Goal: Transaction & Acquisition: Purchase product/service

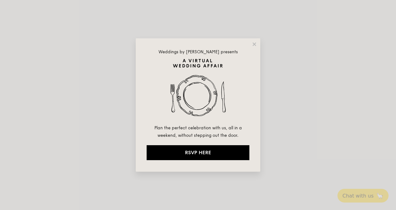
select select
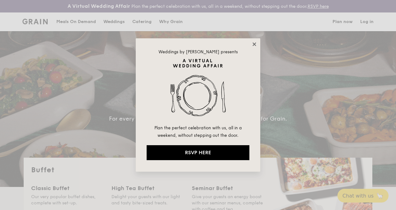
click at [253, 43] on icon at bounding box center [253, 43] width 3 height 3
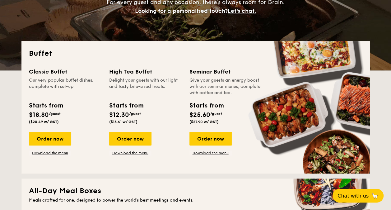
scroll to position [122, 0]
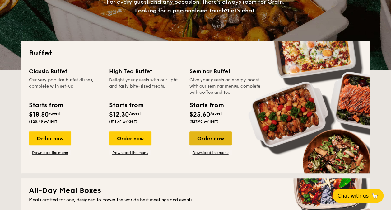
click at [226, 136] on div "Order now" at bounding box center [210, 138] width 42 height 14
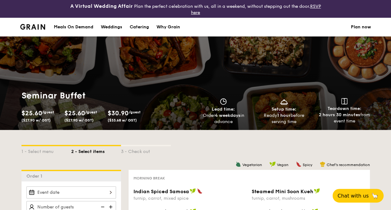
click at [184, 118] on div "Seminar Buffet $25.60 /guest ($27.90 w/ GST) $25.60 /guest ($27.90 w/ GST) $30.…" at bounding box center [107, 107] width 177 height 35
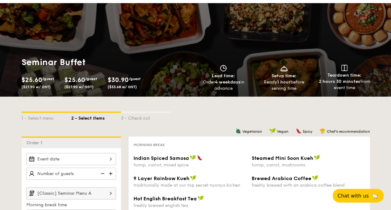
scroll to position [157, 0]
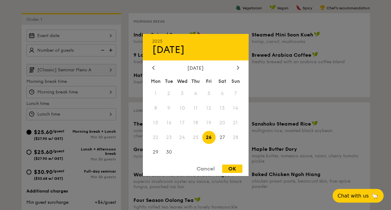
click at [93, 37] on div "2025 Sep 26 September 2025 Mon Tue Wed Thu Fri Sat Sun 1 2 3 4 5 6 7 8 9 10 11 …" at bounding box center [71, 36] width 90 height 12
click at [233, 70] on div "[DATE]" at bounding box center [195, 68] width 87 height 6
click at [236, 68] on div at bounding box center [238, 68] width 6 height 6
click at [208, 94] on span "3" at bounding box center [208, 93] width 13 height 13
click at [103, 48] on div at bounding box center [195, 105] width 391 height 210
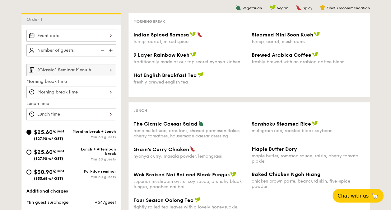
click at [51, 176] on span "($33.68 w/ GST)" at bounding box center [48, 178] width 29 height 4
click at [31, 174] on input "$30.90 /guest ($33.68 w/ GST) Full-day seminar Min 30 guests" at bounding box center [28, 171] width 5 height 5
radio input "true"
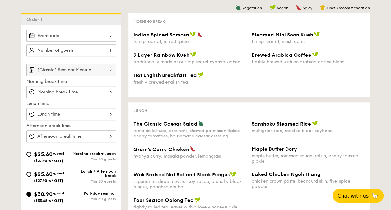
click at [108, 37] on div "2025 Sep 26 September 2025 Mon Tue Wed Thu Fri Sat Sun 1 2 3 4 5 6 7 8 9 10 11 …" at bounding box center [71, 36] width 90 height 12
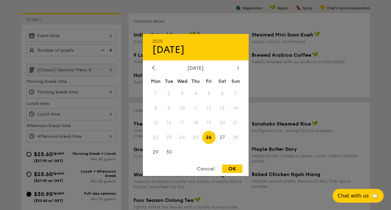
click at [237, 69] on div at bounding box center [238, 68] width 6 height 6
click at [208, 89] on span "3" at bounding box center [208, 93] width 13 height 13
click at [228, 170] on div "OK" at bounding box center [232, 168] width 20 height 8
type input "[DATE]"
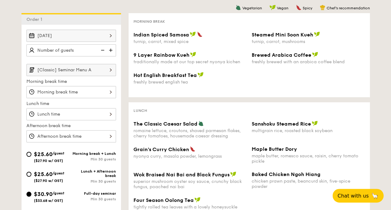
click at [113, 49] on img at bounding box center [111, 50] width 9 height 12
type input "25 guests"
click at [94, 67] on input "[Classic] Seminar Menu A" at bounding box center [71, 70] width 90 height 12
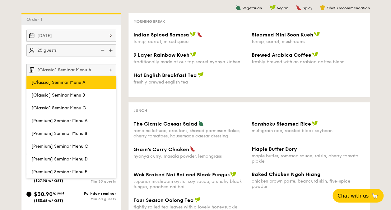
click at [86, 77] on label "[Classic] Seminar Menu A" at bounding box center [71, 82] width 90 height 13
click at [0, 0] on input "[Classic] Seminar Menu A" at bounding box center [0, 0] width 0 height 0
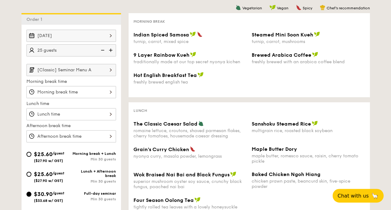
click at [81, 88] on div at bounding box center [71, 92] width 90 height 12
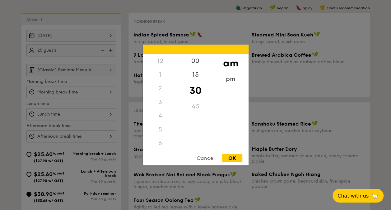
scroll to position [68, 0]
click at [160, 86] on div "7" at bounding box center [160, 89] width 35 height 14
click at [157, 88] on div "7" at bounding box center [160, 89] width 35 height 14
click at [158, 96] on div "8" at bounding box center [160, 100] width 35 height 18
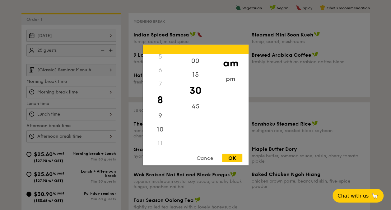
click at [233, 157] on div "OK" at bounding box center [232, 158] width 20 height 8
type input "8:30AM"
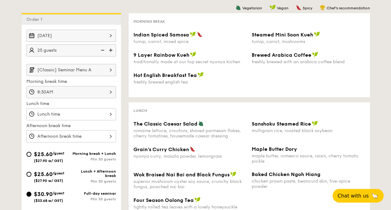
click at [99, 109] on div at bounding box center [71, 114] width 90 height 12
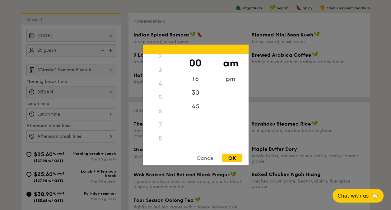
scroll to position [0, 0]
click at [161, 60] on div "12" at bounding box center [160, 61] width 35 height 14
click at [226, 83] on div "pm" at bounding box center [230, 81] width 35 height 18
click at [159, 59] on div "12" at bounding box center [160, 63] width 35 height 18
click at [198, 94] on div "30" at bounding box center [195, 95] width 35 height 18
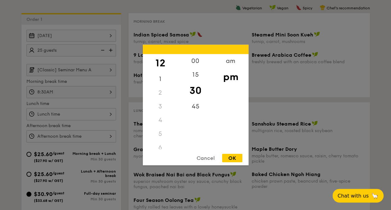
click at [230, 162] on div "OK" at bounding box center [232, 158] width 20 height 8
type input "12:30PM"
click at [88, 132] on div "12 1 2 3 4 5 6 7 8 9 10 11 00 15 30 45 am pm Cancel OK" at bounding box center [71, 136] width 90 height 12
click at [164, 110] on div "3" at bounding box center [160, 109] width 35 height 18
click at [232, 154] on div "OK" at bounding box center [232, 158] width 20 height 8
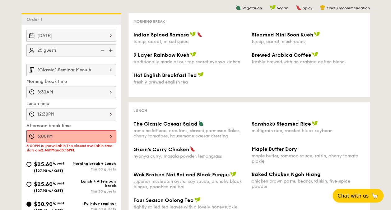
click at [99, 133] on div "3:00PM" at bounding box center [71, 136] width 90 height 12
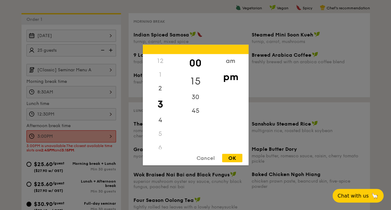
click at [192, 81] on div "15" at bounding box center [195, 81] width 35 height 18
click at [227, 161] on div "OK" at bounding box center [232, 158] width 20 height 8
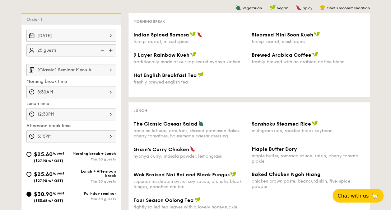
click at [60, 136] on div "3:15PM" at bounding box center [71, 136] width 90 height 12
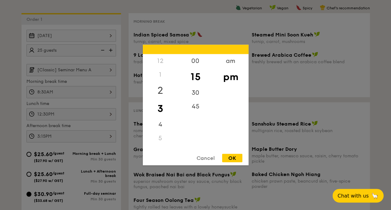
click at [159, 88] on div "2" at bounding box center [160, 91] width 35 height 18
click at [193, 103] on div "45" at bounding box center [195, 109] width 35 height 18
click at [240, 157] on div "OK" at bounding box center [232, 158] width 20 height 8
type input "2:45PM"
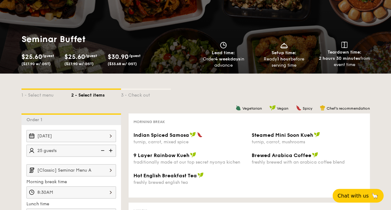
scroll to position [100, 0]
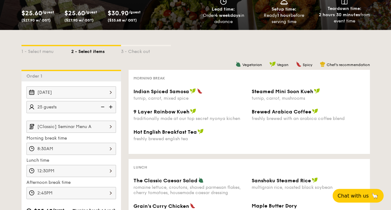
click at [101, 122] on input "[Classic] Seminar Menu A" at bounding box center [71, 126] width 90 height 12
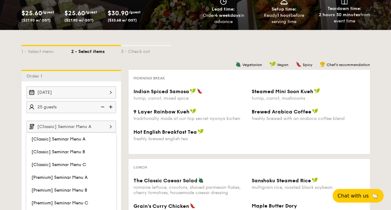
click at [184, 152] on div "Morning break Indian Spiced Samosa turnip, carrot, mixed spice Steamed Mini Soo…" at bounding box center [248, 112] width 241 height 84
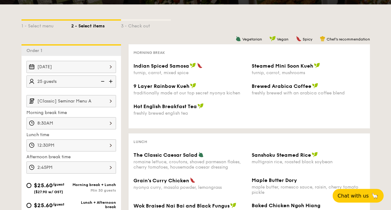
scroll to position [125, 0]
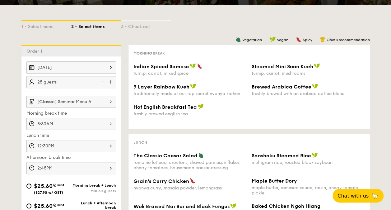
click at [113, 100] on img at bounding box center [110, 102] width 11 height 12
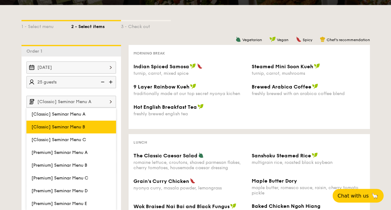
click at [95, 124] on label "[Classic] Seminar Menu B" at bounding box center [71, 126] width 90 height 13
click at [0, 0] on input "[Classic] Seminar Menu B" at bounding box center [0, 0] width 0 height 0
type input "[Classic] Seminar Menu B"
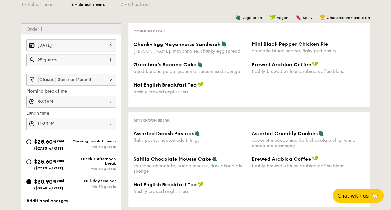
scroll to position [185, 0]
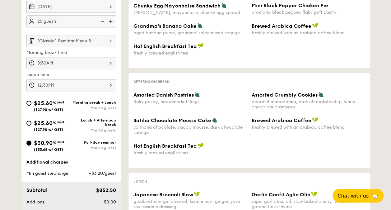
click at [53, 150] on span "($33.68 w/ GST)" at bounding box center [48, 149] width 29 height 4
click at [31, 145] on input "$30.90 /guest ($33.68 w/ GST) Full-day seminar Min 30 guests" at bounding box center [28, 142] width 5 height 5
click at [34, 142] on span "$30.90" at bounding box center [43, 142] width 19 height 7
click at [31, 142] on input "$30.90 /guest ($33.68 w/ GST) Full-day seminar Min 30 guests" at bounding box center [28, 142] width 5 height 5
click at [29, 121] on input "$25.60 /guest ($27.90 w/ GST) Lunch + Afternoon break Min 30 guests" at bounding box center [28, 122] width 5 height 5
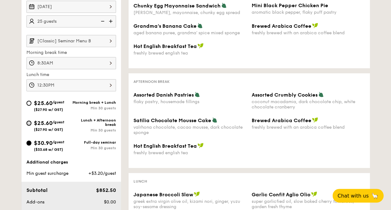
radio input "true"
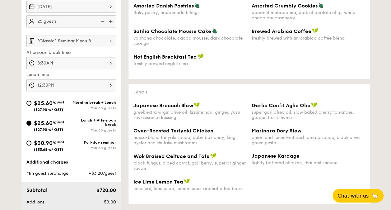
click at [30, 139] on div "$30.90 /guest ($33.68 w/ GST)" at bounding box center [48, 144] width 45 height 13
click at [30, 140] on input "$30.90 /guest ($33.68 w/ GST) Full-day seminar Min 30 guests" at bounding box center [28, 142] width 5 height 5
radio input "true"
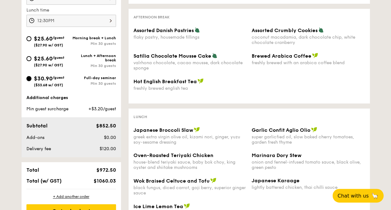
scroll to position [161, 0]
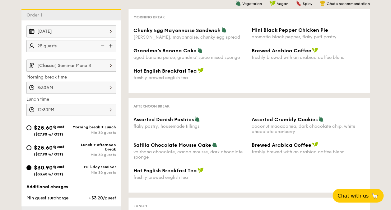
click at [68, 64] on input "[Classic] Seminar Menu B" at bounding box center [71, 65] width 90 height 12
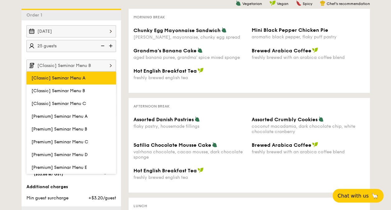
click at [69, 76] on span "[Classic] Seminar Menu A" at bounding box center [58, 77] width 54 height 5
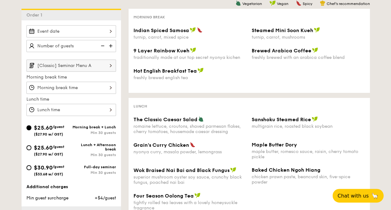
click at [55, 160] on div "$25.60 /guest ($27.90 w/ GST) Morning break + Lunch Min 30 guests $25.60 /guest…" at bounding box center [71, 152] width 95 height 59
click at [41, 176] on div "$30.90 /guest ($33.68 w/ GST) Full-day seminar Min 30 guests" at bounding box center [71, 171] width 95 height 17
click at [43, 167] on span "$30.90" at bounding box center [43, 167] width 19 height 7
click at [31, 167] on input "$30.90 /guest ($33.68 w/ GST) Full-day seminar Min 30 guests" at bounding box center [28, 167] width 5 height 5
radio input "true"
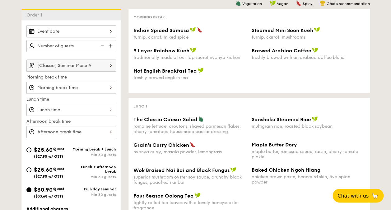
click at [111, 29] on div at bounding box center [71, 31] width 90 height 12
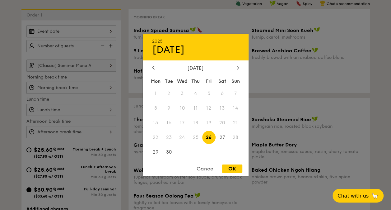
click at [240, 65] on div at bounding box center [238, 68] width 6 height 6
click at [204, 91] on span "3" at bounding box center [208, 93] width 13 height 13
click at [226, 167] on div "OK" at bounding box center [232, 168] width 20 height 8
type input "[DATE]"
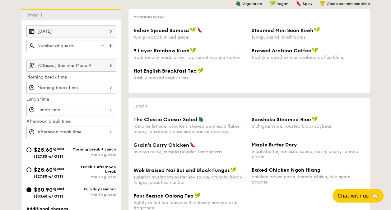
click at [114, 43] on img at bounding box center [111, 46] width 9 height 12
type input "25 guests"
click at [94, 66] on input "[Classic] Seminar Menu A" at bounding box center [71, 65] width 90 height 12
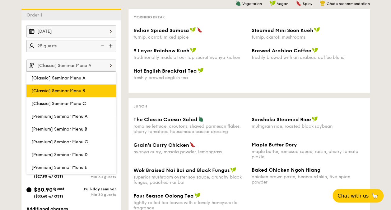
click at [82, 88] on span "[Classic] Seminar Menu B" at bounding box center [58, 90] width 54 height 5
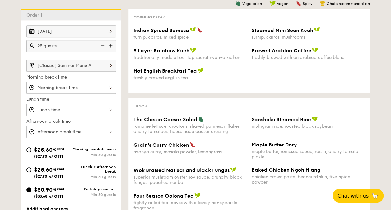
click at [85, 66] on input "[Classic] Seminar Menu A" at bounding box center [71, 65] width 90 height 12
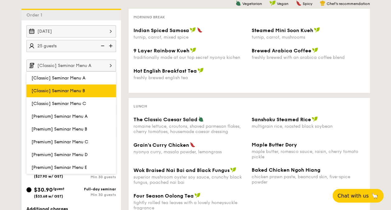
click at [73, 89] on span "[Classic] Seminar Menu B" at bounding box center [58, 90] width 54 height 5
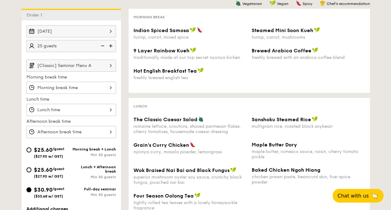
click at [65, 59] on input "[Classic] Seminar Menu A" at bounding box center [71, 65] width 90 height 12
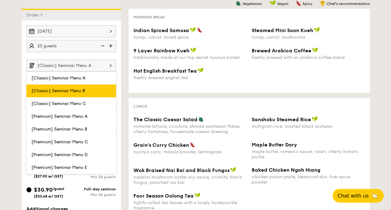
click at [66, 88] on span "[Classic] Seminar Menu B" at bounding box center [58, 90] width 54 height 5
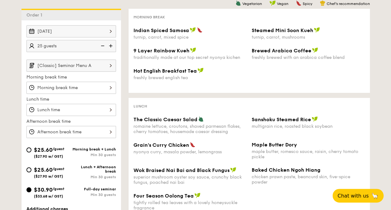
click at [66, 88] on div "12 1 2 3 4 5 6 7 8 9 10 11 00 15 30 45 am pm Cancel OK" at bounding box center [71, 88] width 90 height 12
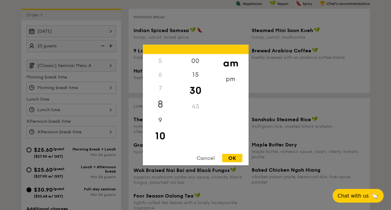
click at [159, 100] on div "8" at bounding box center [160, 104] width 35 height 18
click at [235, 158] on div "OK" at bounding box center [232, 158] width 20 height 8
type input "8:30AM"
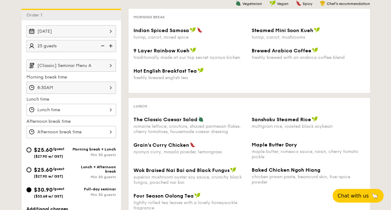
click at [74, 104] on div "12 1 2 3 4 5 6 7 8 9 10 11 00 15 30 45 am pm Cancel OK" at bounding box center [71, 110] width 90 height 12
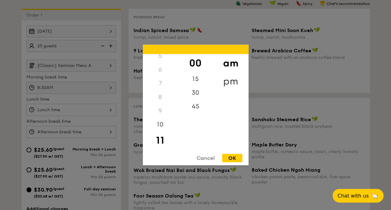
click at [231, 76] on div "pm" at bounding box center [230, 81] width 35 height 18
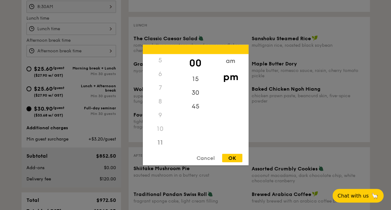
scroll to position [0, 0]
click at [160, 63] on div "12" at bounding box center [160, 63] width 35 height 18
click at [194, 107] on div "45" at bounding box center [195, 109] width 35 height 18
click at [232, 158] on div "OK" at bounding box center [232, 158] width 20 height 8
type input "12:45PM"
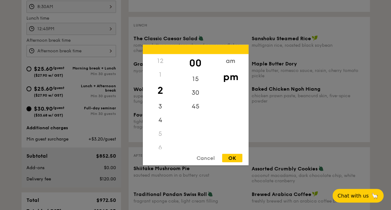
click at [80, 50] on div "12 1 2 3 4 5 6 7 8 9 10 11 00 15 30 45 am pm Cancel OK" at bounding box center [71, 51] width 90 height 12
click at [192, 106] on div "45" at bounding box center [195, 109] width 35 height 18
click at [235, 157] on div "OK" at bounding box center [232, 158] width 20 height 8
type input "2:45PM"
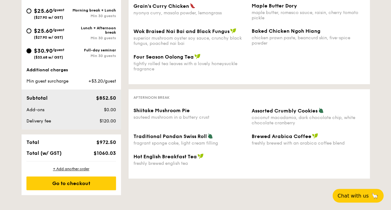
scroll to position [300, 0]
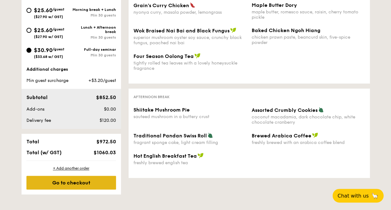
click at [71, 181] on div "Go to checkout" at bounding box center [71, 182] width 90 height 14
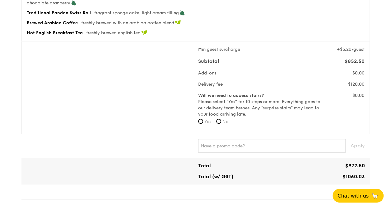
scroll to position [261, 0]
click at [220, 110] on label "Will we need to access stairs? Please select “Yes” for 10 steps or more. Everyt…" at bounding box center [260, 104] width 124 height 25
click at [219, 118] on input "No" at bounding box center [218, 120] width 5 height 5
radio input "true"
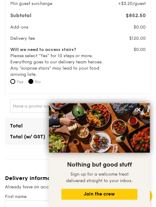
scroll to position [431, 0]
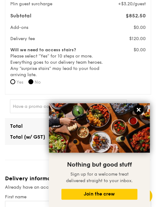
click at [139, 109] on icon at bounding box center [139, 110] width 4 height 4
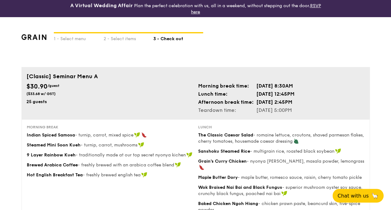
scroll to position [0, 0]
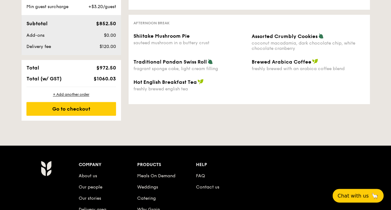
scroll to position [374, 0]
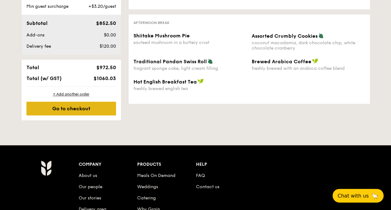
click at [84, 107] on div "Go to checkout" at bounding box center [71, 108] width 90 height 14
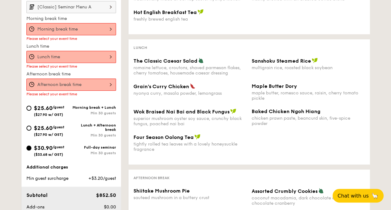
scroll to position [220, 0]
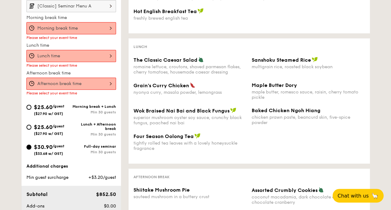
click at [44, 124] on span "$25.60" at bounding box center [43, 127] width 19 height 7
click at [31, 124] on input "$25.60 /guest ($27.90 w/ GST) Lunch + Afternoon break Min 30 guests" at bounding box center [28, 126] width 5 height 5
radio input "true"
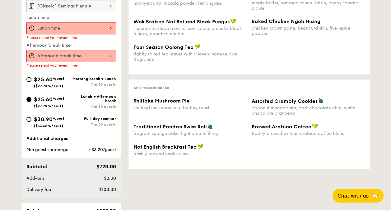
click at [51, 81] on div "$25.60 /guest ($27.90 w/ GST)" at bounding box center [49, 81] width 30 height 13
click at [31, 81] on input "$25.60 /guest ($27.90 w/ GST) Morning break + Lunch Min 30 guests" at bounding box center [28, 79] width 5 height 5
radio input "true"
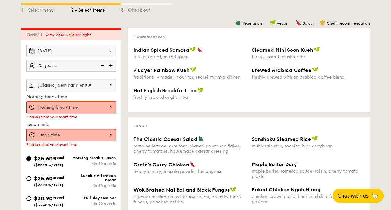
scroll to position [138, 0]
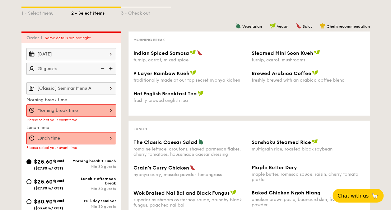
click at [111, 52] on div "[DATE]" at bounding box center [71, 54] width 90 height 12
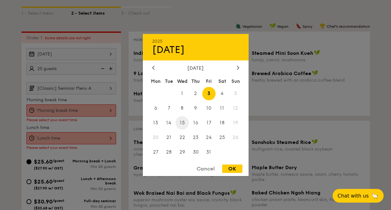
click at [182, 124] on span "15" at bounding box center [181, 122] width 13 height 13
click at [227, 168] on div "OK" at bounding box center [232, 168] width 20 height 8
type input "[DATE]"
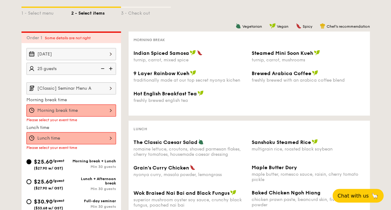
click at [112, 67] on img at bounding box center [111, 69] width 9 height 12
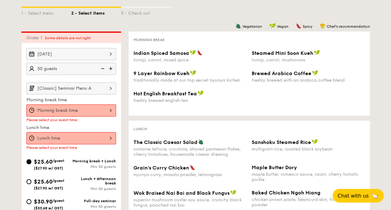
click at [112, 67] on img at bounding box center [111, 69] width 9 height 12
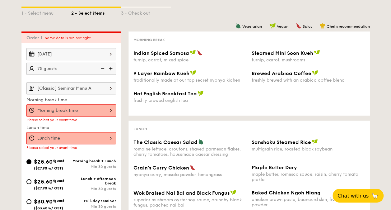
click at [112, 67] on img at bounding box center [111, 69] width 9 height 12
type input "85 guests"
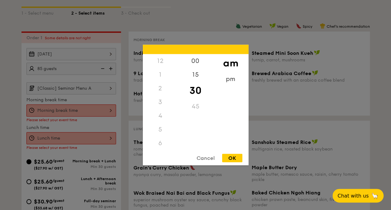
click at [111, 111] on div "12 1 2 3 4 5 6 7 8 9 10 11 00 15 30 45 am pm Cancel OK" at bounding box center [71, 110] width 90 height 12
click at [161, 101] on div "8" at bounding box center [160, 104] width 35 height 18
click at [233, 159] on div "OK" at bounding box center [232, 158] width 20 height 8
type input "8:30AM"
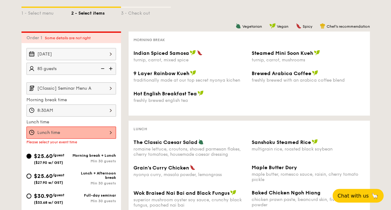
click at [108, 131] on div at bounding box center [71, 132] width 90 height 12
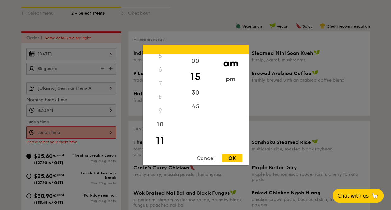
scroll to position [0, 0]
click at [222, 80] on div "pm" at bounding box center [230, 81] width 35 height 18
click at [160, 61] on div "12" at bounding box center [160, 63] width 35 height 18
click at [190, 62] on div "00" at bounding box center [195, 63] width 35 height 18
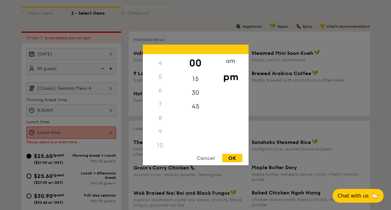
click at [235, 158] on div "OK" at bounding box center [232, 158] width 20 height 8
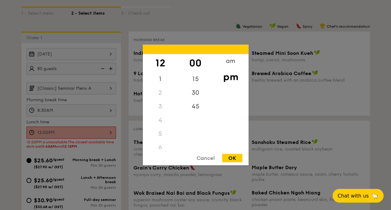
click at [106, 130] on div "12:00PM 12 1 2 3 4 5 6 7 8 9 10 11 00 15 30 45 am pm Cancel OK" at bounding box center [71, 132] width 90 height 12
click at [160, 141] on div "11" at bounding box center [160, 143] width 35 height 14
click at [233, 61] on div "am" at bounding box center [230, 63] width 35 height 18
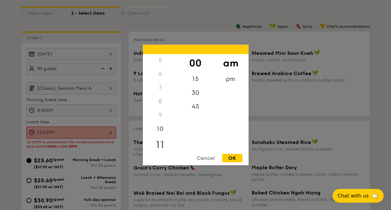
click at [164, 142] on div "11" at bounding box center [160, 145] width 35 height 18
click at [198, 104] on div "45" at bounding box center [195, 109] width 35 height 18
click at [233, 156] on div "OK" at bounding box center [232, 158] width 20 height 8
type input "11:45AM"
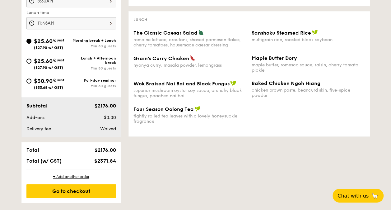
scroll to position [248, 0]
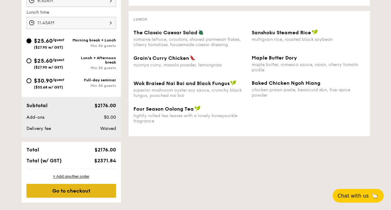
click at [99, 189] on div "Go to checkout" at bounding box center [71, 191] width 90 height 14
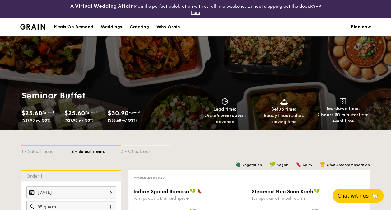
select select
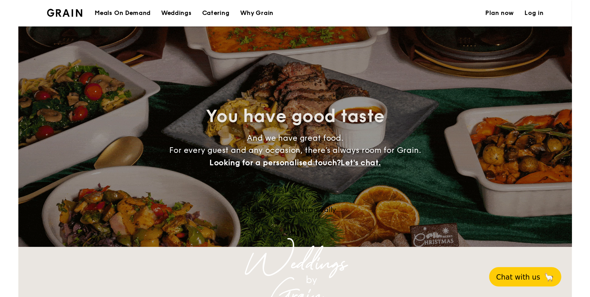
scroll to position [122, 0]
